Goal: Task Accomplishment & Management: Manage account settings

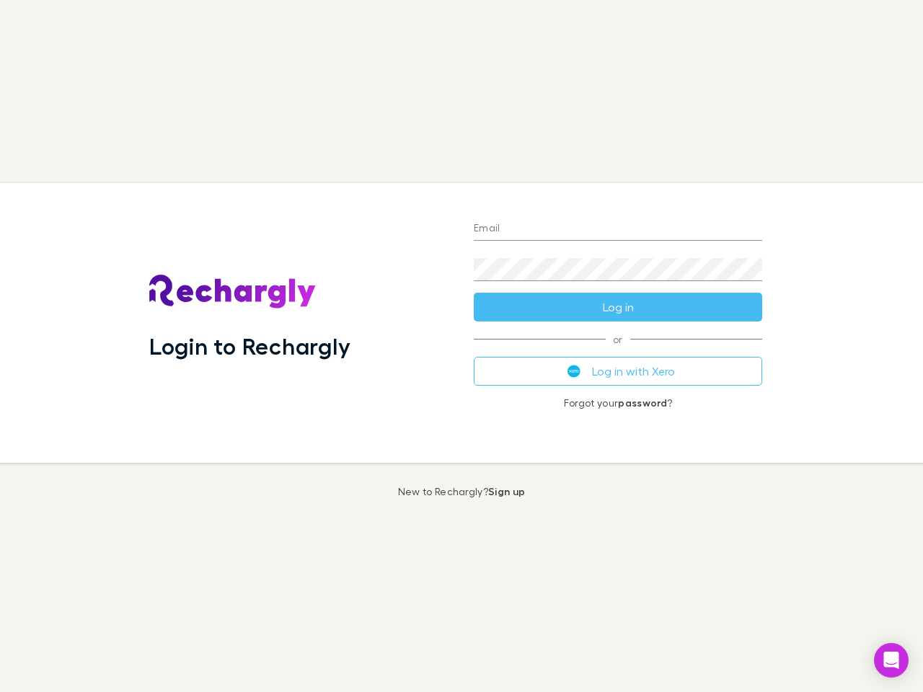
click at [461, 346] on div "Login to Rechargly" at bounding box center [300, 323] width 324 height 280
click at [618, 229] on input "Email" at bounding box center [618, 229] width 288 height 23
click at [618, 307] on button "Log in" at bounding box center [618, 307] width 288 height 29
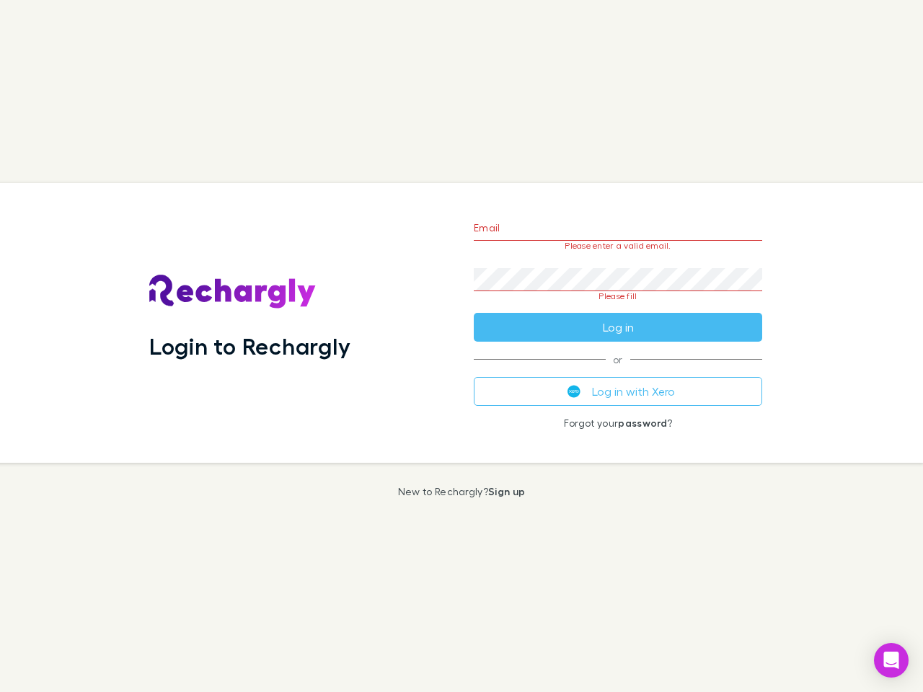
click at [618, 371] on div "Email Please enter a valid email. Password Please fill Log in or Log in with Xe…" at bounding box center [617, 323] width 311 height 280
click at [891, 660] on icon "Open Intercom Messenger" at bounding box center [891, 660] width 15 height 17
